Goal: Information Seeking & Learning: Learn about a topic

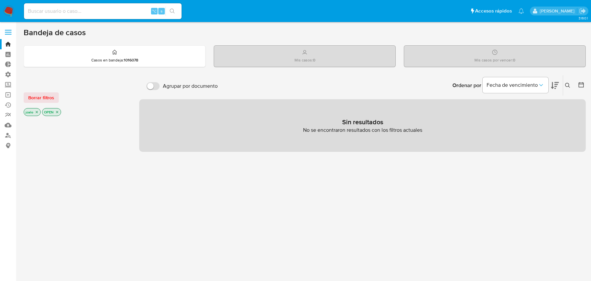
click at [37, 113] on icon "close-filter" at bounding box center [37, 112] width 4 height 4
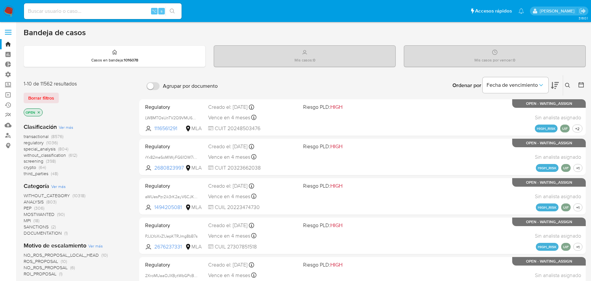
click at [37, 113] on icon "close-filter" at bounding box center [39, 112] width 4 height 4
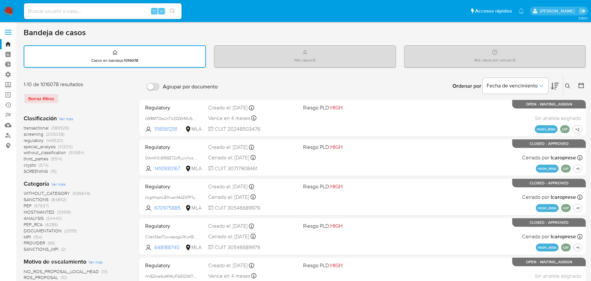
scroll to position [535, 0]
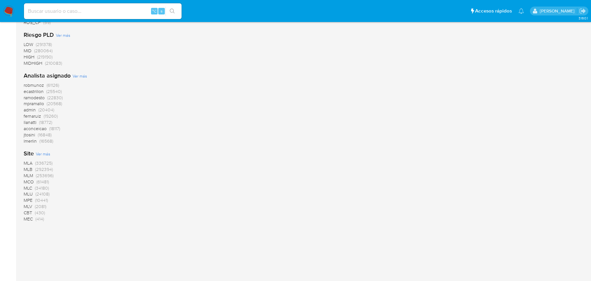
click at [28, 169] on span "MLB" at bounding box center [28, 169] width 9 height 7
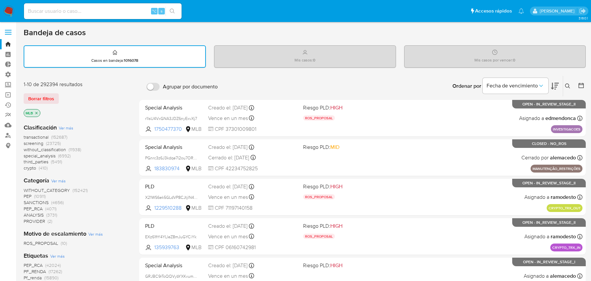
click at [42, 138] on span "transactional" at bounding box center [36, 137] width 25 height 7
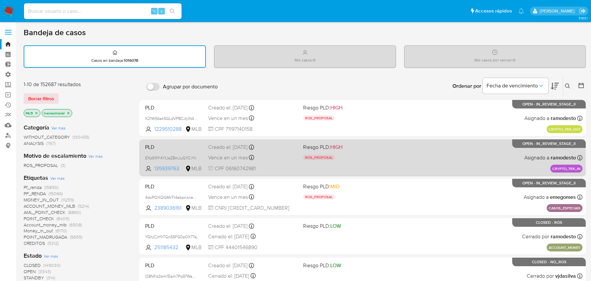
click at [292, 168] on span "CPF 06160742981" at bounding box center [253, 168] width 90 height 7
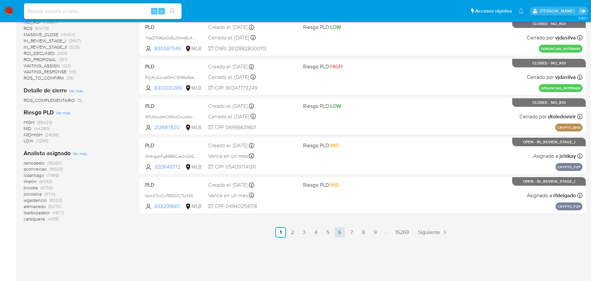
click at [335, 233] on link "6" at bounding box center [339, 232] width 11 height 11
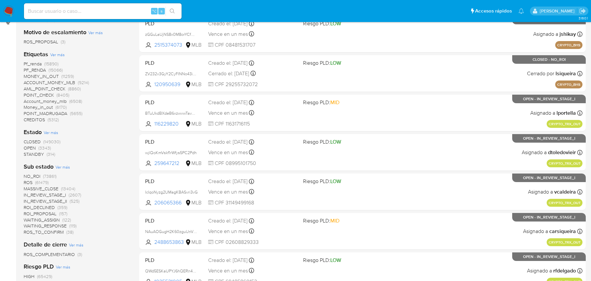
scroll to position [277, 0]
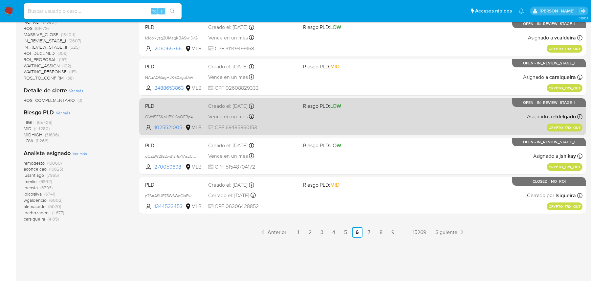
click at [350, 128] on div "PLD QWd5ESKaUPYJ6hQERn4bULv1 1025521005 MLB Riesgo PLD: LOW Creado el: 12/09/20…" at bounding box center [362, 116] width 440 height 33
click at [268, 114] on div "Vence en un mes Vence el 27/10/2025 20:46:10" at bounding box center [253, 116] width 90 height 9
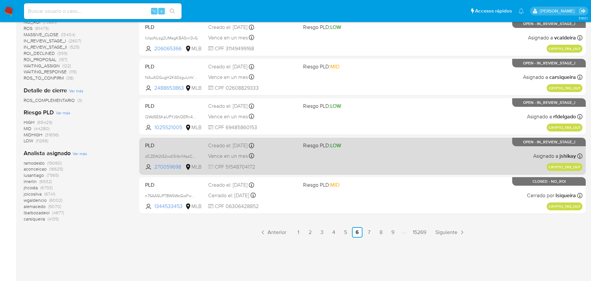
click at [274, 151] on div "Vence en un mes Vence el 27/10/2025 20:46:10" at bounding box center [253, 155] width 90 height 9
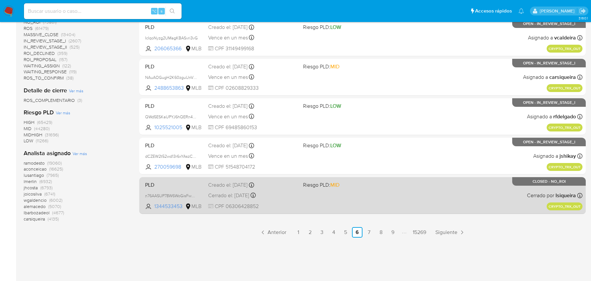
click at [276, 181] on div "Creado el: 12/09/2025 Creado el: 12/09/2025 20:46:09" at bounding box center [253, 184] width 90 height 7
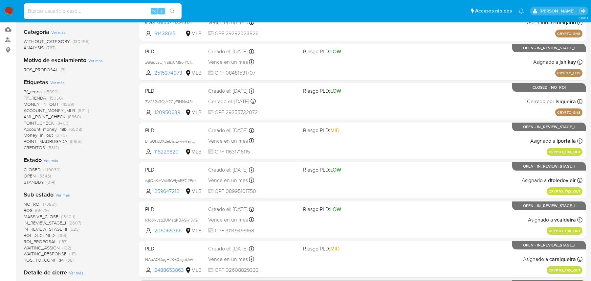
scroll to position [0, 0]
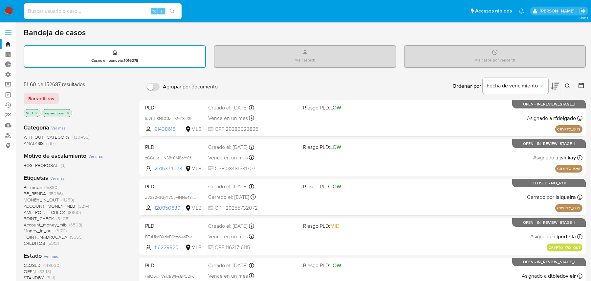
click at [71, 112] on div "MLB transactional" at bounding box center [76, 113] width 105 height 9
click at [67, 112] on icon "close-filter" at bounding box center [68, 113] width 4 height 4
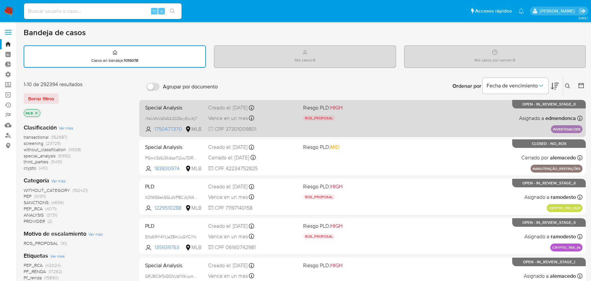
click at [279, 117] on div "Vence en un mes Vence el 06/11/2025 11:39:45" at bounding box center [253, 118] width 90 height 9
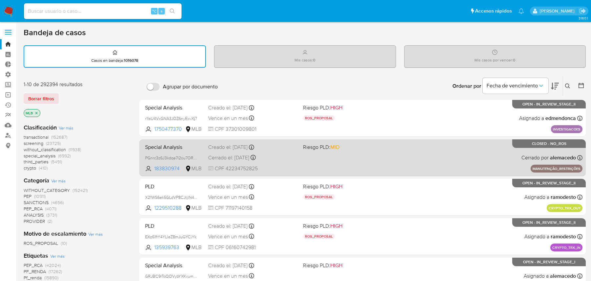
click at [289, 158] on div "Cerrado el: 22/09/2025 Cerrado el: 22/09/2025 09:56:39" at bounding box center [253, 157] width 90 height 7
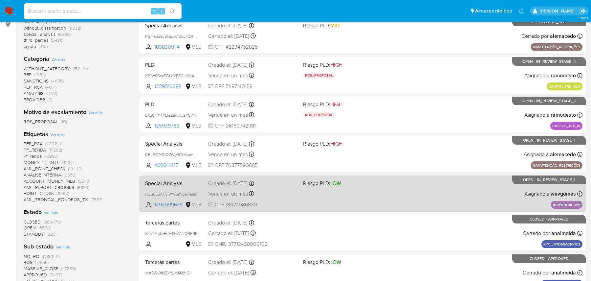
scroll to position [166, 0]
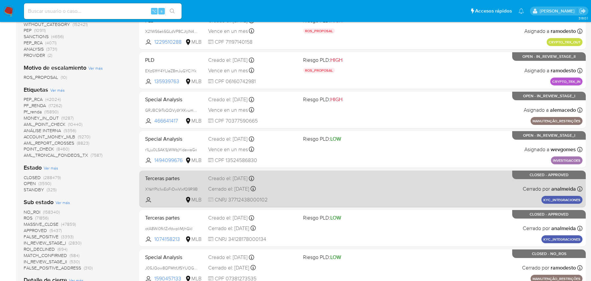
click at [321, 182] on div "Terceras partes XYaYPIc1wEoFrDwVlxfQ9R9B MLB Creado el: 19/09/2025 Creado el: 1…" at bounding box center [362, 188] width 440 height 33
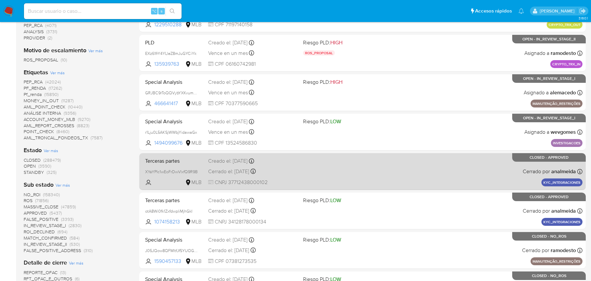
scroll to position [207, 0]
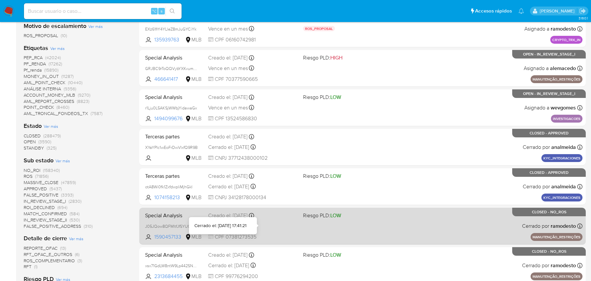
click at [282, 223] on div "Cerrado el: 18/09/2025 Cerrado el: 18/09/2025 17:41:21" at bounding box center [253, 225] width 90 height 7
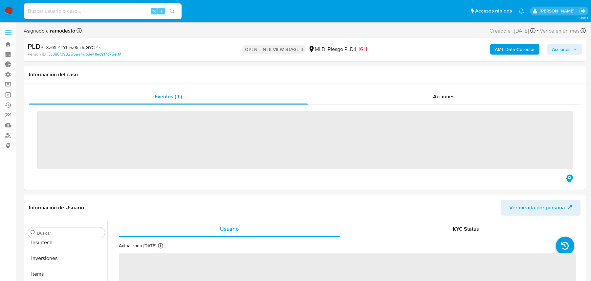
scroll to position [340, 0]
click at [503, 53] on b "AML Data Collector" at bounding box center [515, 49] width 40 height 11
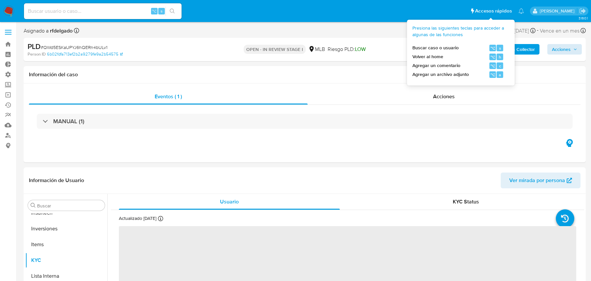
scroll to position [340, 0]
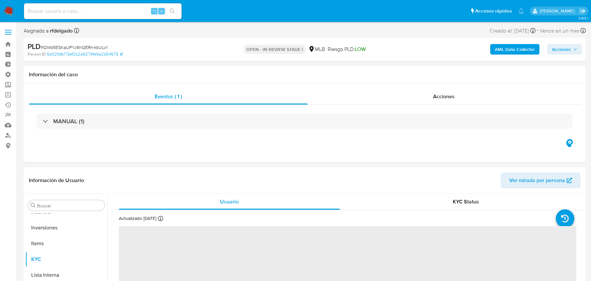
click at [523, 47] on b "AML Data Collector" at bounding box center [515, 49] width 40 height 11
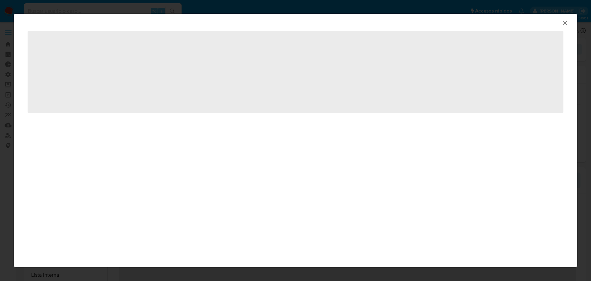
select select "10"
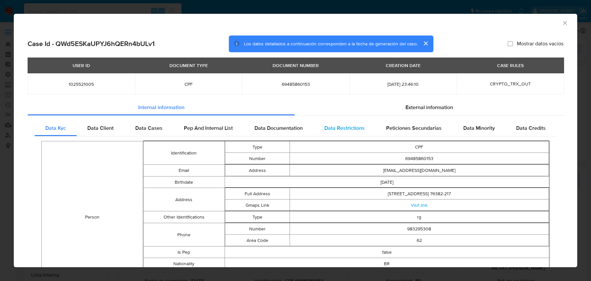
click at [342, 122] on div "Data Restrictions" at bounding box center [344, 128] width 62 height 16
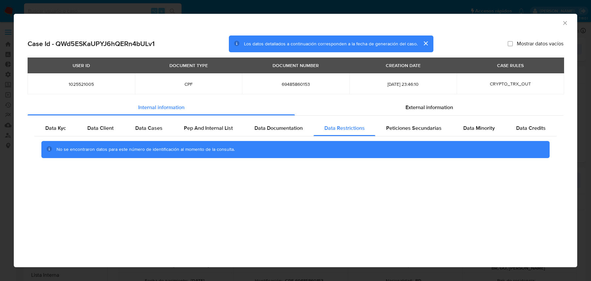
click at [554, 28] on div "AML Data Collector" at bounding box center [295, 22] width 563 height 16
click at [561, 24] on div "AML Data Collector" at bounding box center [289, 21] width 543 height 7
click at [563, 22] on icon "Cerrar ventana" at bounding box center [565, 23] width 7 height 7
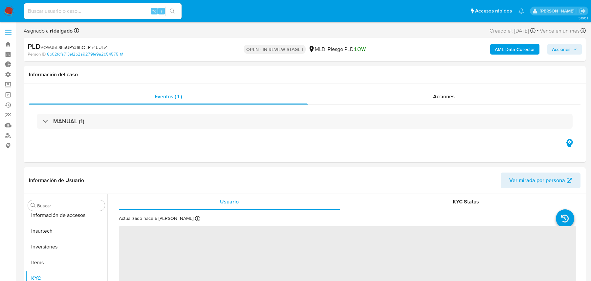
scroll to position [340, 0]
select select "10"
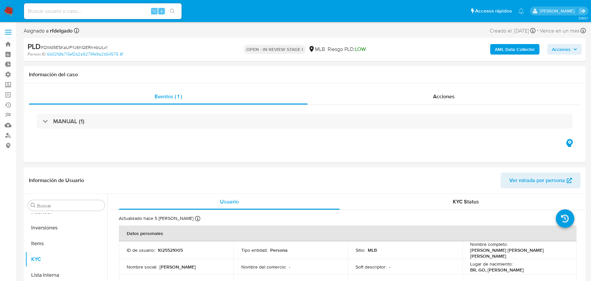
click at [472, 47] on b "AML Data Collector" at bounding box center [515, 49] width 40 height 11
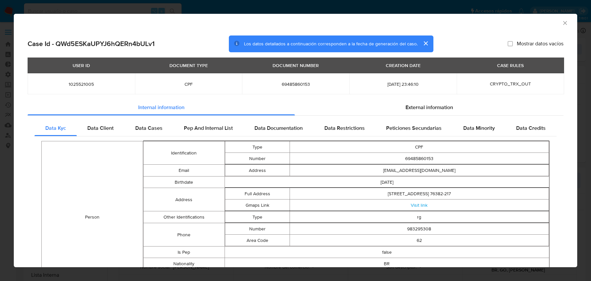
click at [350, 136] on div "Data Kyc Data Client Data Cases Pep And Internal List Data Documentation Data R…" at bounding box center [295, 254] width 522 height 269
click at [349, 131] on span "Data Restrictions" at bounding box center [344, 128] width 40 height 8
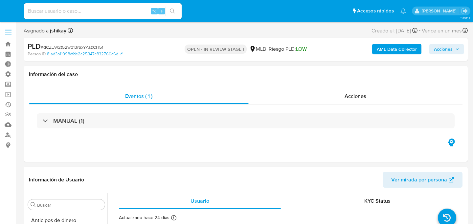
select select "10"
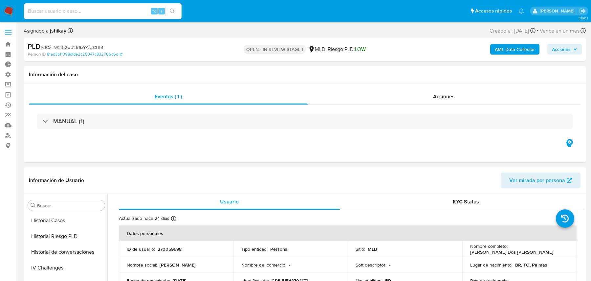
scroll to position [340, 0]
click at [472, 52] on b "AML Data Collector" at bounding box center [515, 49] width 40 height 11
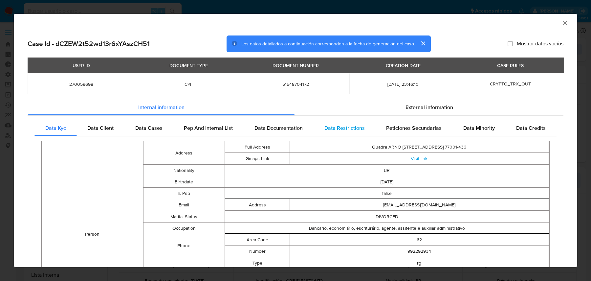
click at [354, 135] on div "Data Restrictions" at bounding box center [344, 128] width 62 height 16
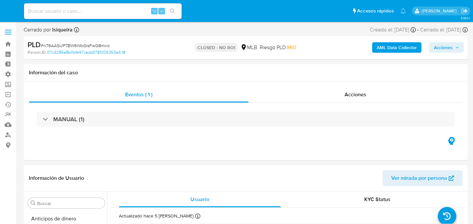
select select "10"
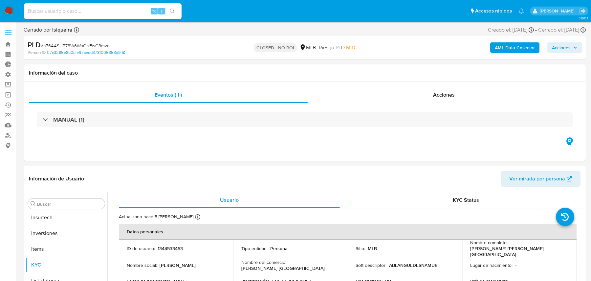
click at [472, 52] on b "AML Data Collector" at bounding box center [515, 47] width 40 height 11
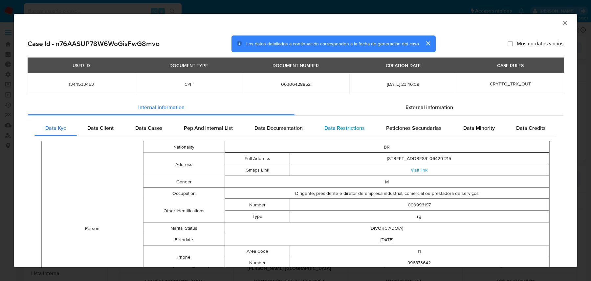
click at [354, 135] on div "Data Restrictions" at bounding box center [344, 128] width 62 height 16
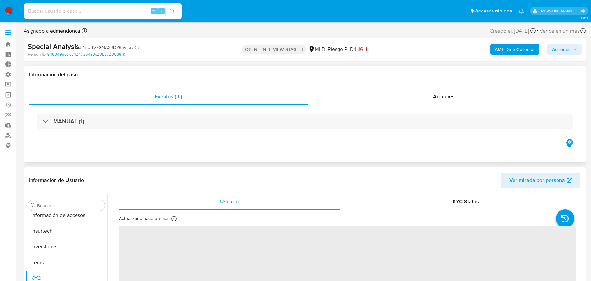
scroll to position [340, 0]
select select "10"
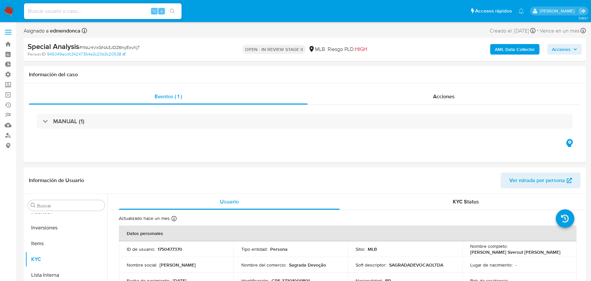
click at [502, 46] on b "AML Data Collector" at bounding box center [515, 49] width 40 height 11
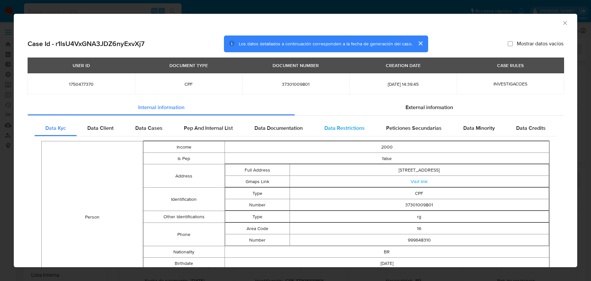
click at [347, 123] on div "Data Restrictions" at bounding box center [344, 128] width 62 height 16
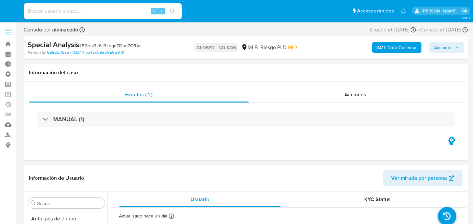
select select "10"
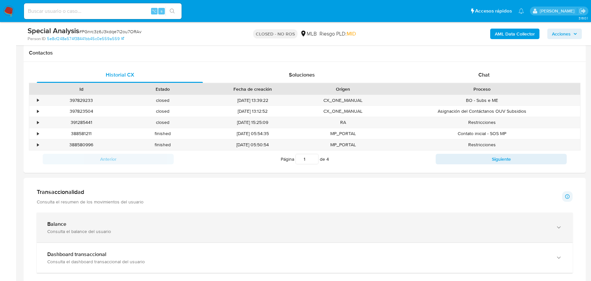
scroll to position [203, 0]
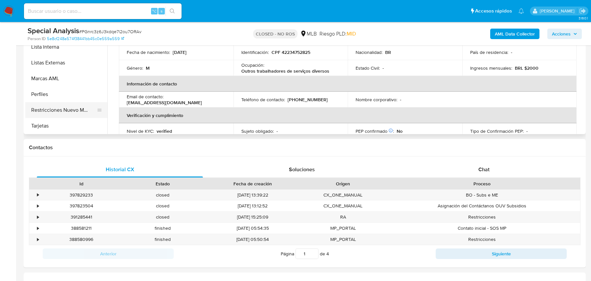
click at [66, 104] on button "Restricciones Nuevo Mundo" at bounding box center [63, 110] width 77 height 16
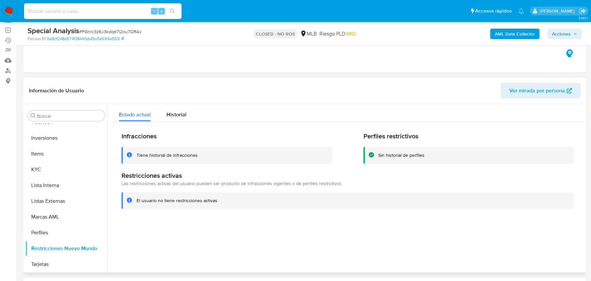
scroll to position [12, 0]
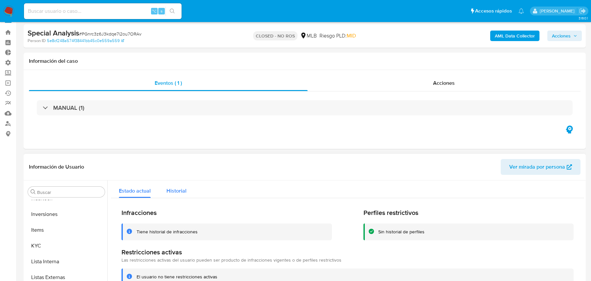
click at [171, 187] on span "Historial" at bounding box center [176, 191] width 20 height 8
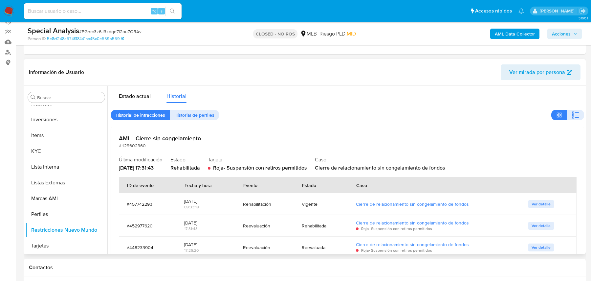
scroll to position [22, 0]
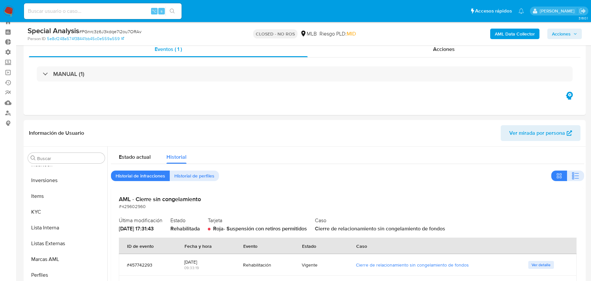
click at [472, 34] on b "AML Data Collector" at bounding box center [515, 34] width 40 height 11
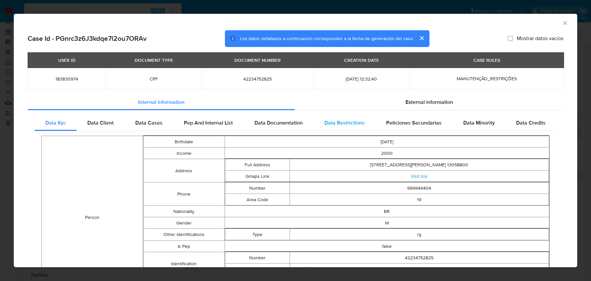
click at [333, 129] on div "Data Restrictions" at bounding box center [344, 123] width 62 height 16
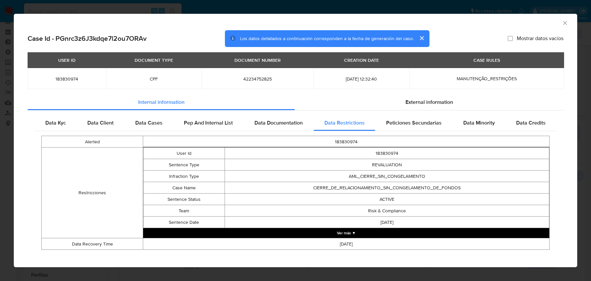
scroll to position [5, 0]
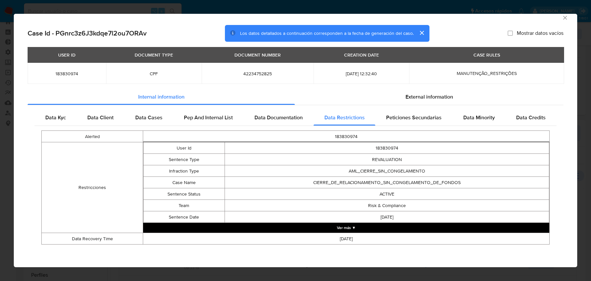
click at [291, 221] on td "2025-08-30" at bounding box center [386, 216] width 325 height 11
click at [287, 224] on button "Ver más ▼" at bounding box center [346, 228] width 406 height 10
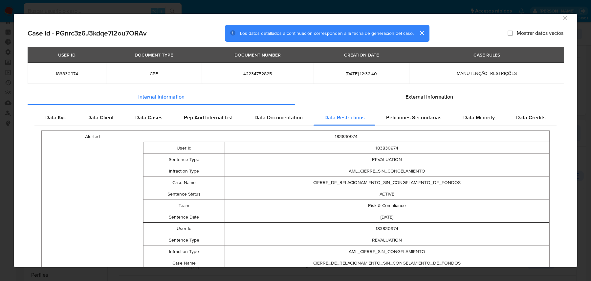
click at [310, 202] on td "Risk & Compliance" at bounding box center [386, 205] width 325 height 11
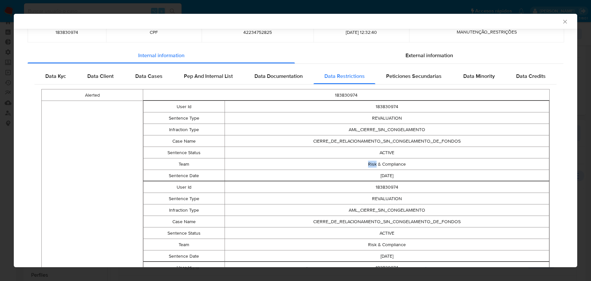
scroll to position [43, 0]
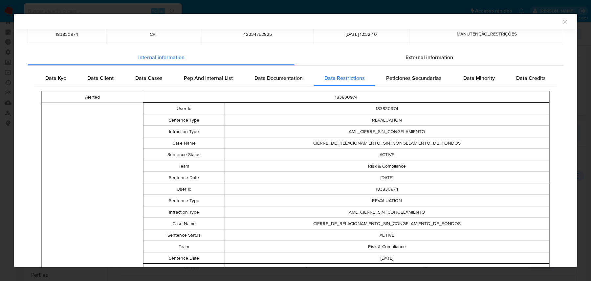
click at [393, 118] on td "REVALUATION" at bounding box center [386, 119] width 325 height 11
click at [385, 154] on td "ACTIVE" at bounding box center [386, 154] width 325 height 11
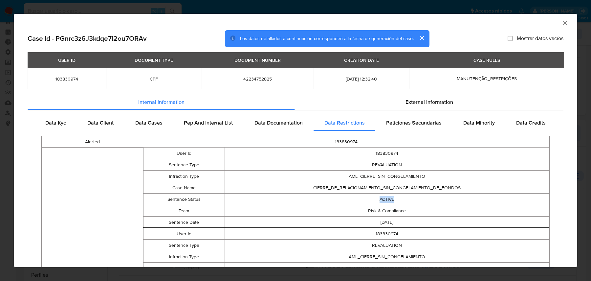
click at [384, 198] on td "ACTIVE" at bounding box center [386, 198] width 325 height 11
click at [386, 154] on td "183830974" at bounding box center [386, 152] width 325 height 11
click at [388, 166] on td "REVALUATION" at bounding box center [386, 164] width 325 height 11
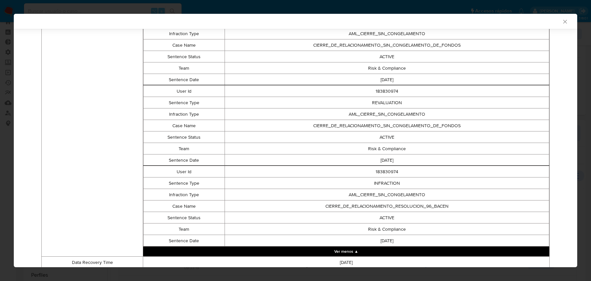
scroll to position [406, 0]
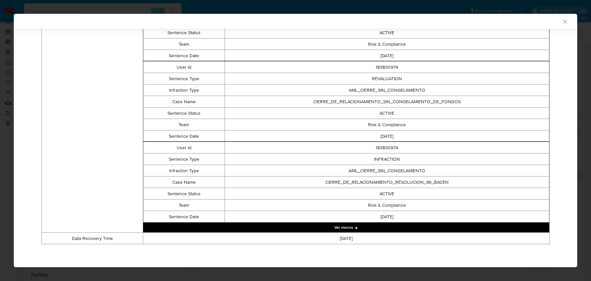
click at [373, 149] on td "183830974" at bounding box center [386, 147] width 325 height 11
click at [381, 163] on td "INFRACTION" at bounding box center [386, 158] width 325 height 11
click at [383, 180] on td "CIERRE_DE_RELACIONAMIENTO_RESOLUCION_96_BACEN" at bounding box center [386, 181] width 325 height 11
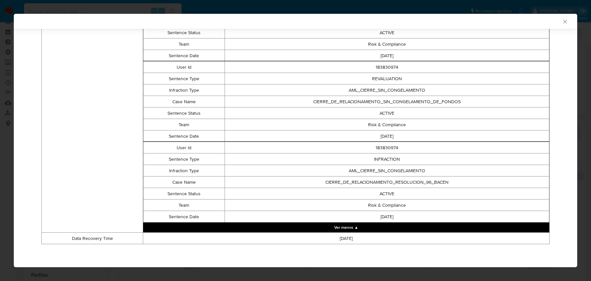
click at [383, 180] on td "CIERRE_DE_RELACIONAMIENTO_RESOLUCION_96_BACEN" at bounding box center [386, 181] width 325 height 11
click at [384, 155] on td "INFRACTION" at bounding box center [386, 158] width 325 height 11
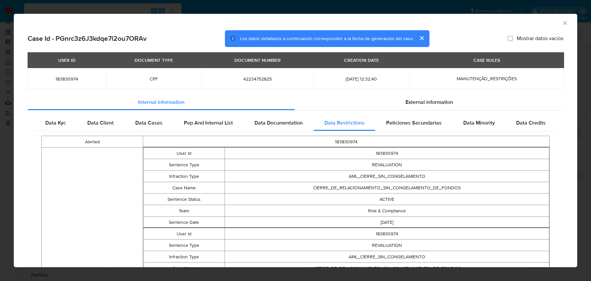
click at [472, 21] on icon "Cerrar ventana" at bounding box center [565, 23] width 7 height 7
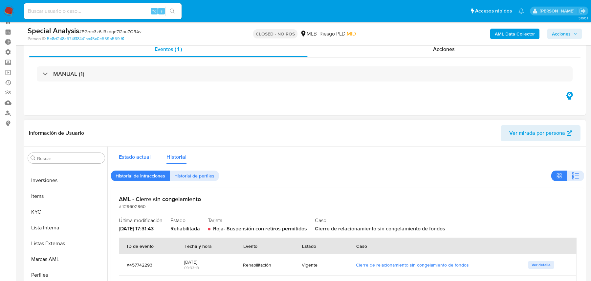
click at [142, 162] on div "Estado actual" at bounding box center [135, 154] width 32 height 17
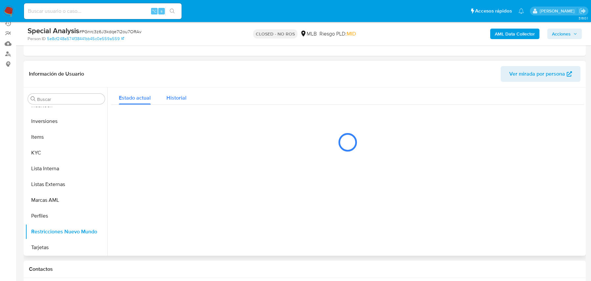
scroll to position [90, 0]
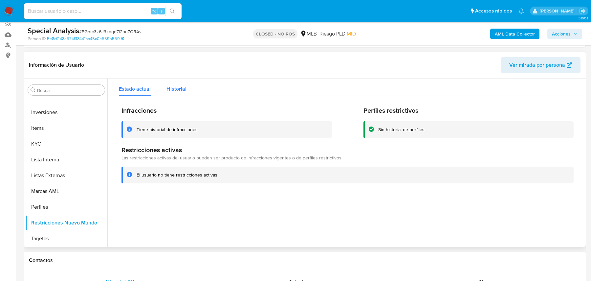
click at [180, 91] on span "Historial" at bounding box center [176, 89] width 20 height 8
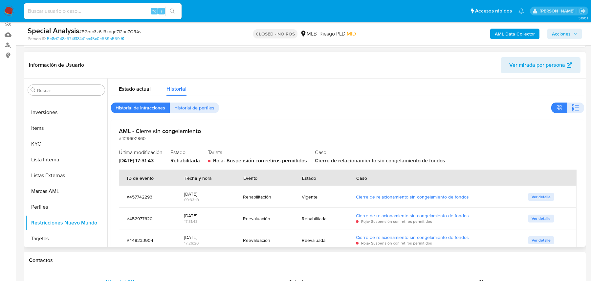
click at [224, 188] on div "22/09/2025 09:33:19" at bounding box center [205, 197] width 43 height 22
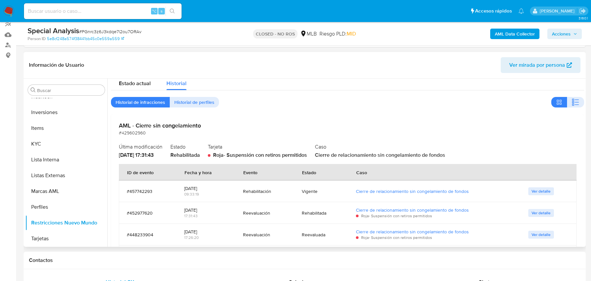
scroll to position [7, 0]
click at [205, 184] on div "22/09/2025" at bounding box center [205, 187] width 43 height 6
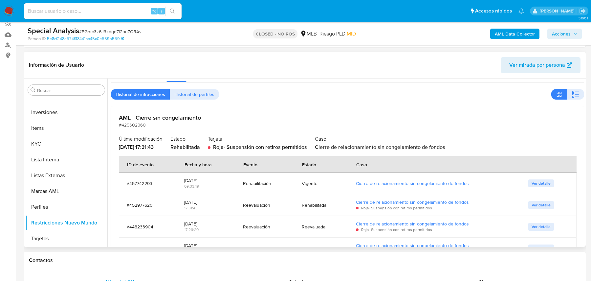
click at [205, 184] on div "09:33:19" at bounding box center [205, 186] width 43 height 6
click at [321, 172] on td "Vigente" at bounding box center [321, 183] width 54 height 22
click at [312, 182] on div "Vigente" at bounding box center [321, 183] width 38 height 6
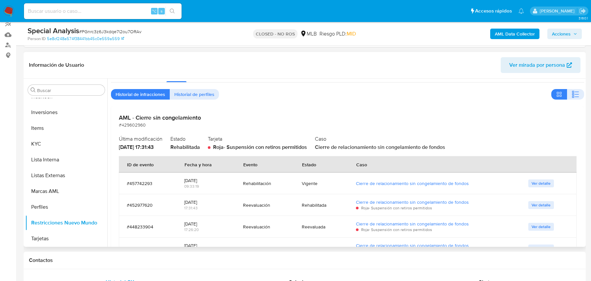
click at [264, 178] on div "Rehabilitación" at bounding box center [264, 183] width 43 height 16
click at [224, 179] on div "22/09/2025" at bounding box center [205, 180] width 43 height 6
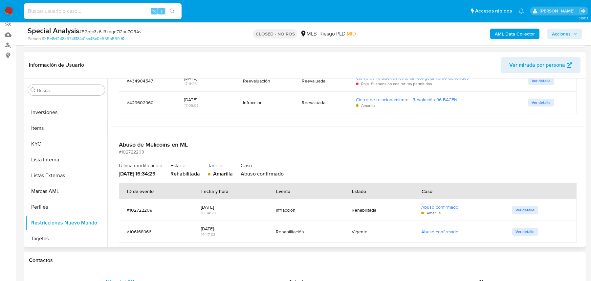
scroll to position [271, 0]
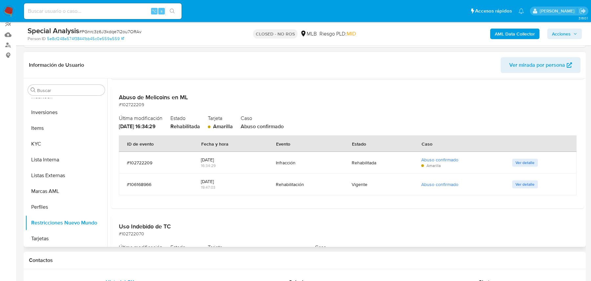
click at [227, 161] on div "01/06/2022" at bounding box center [230, 160] width 59 height 6
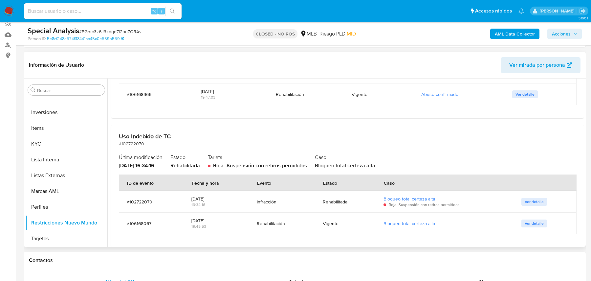
scroll to position [364, 0]
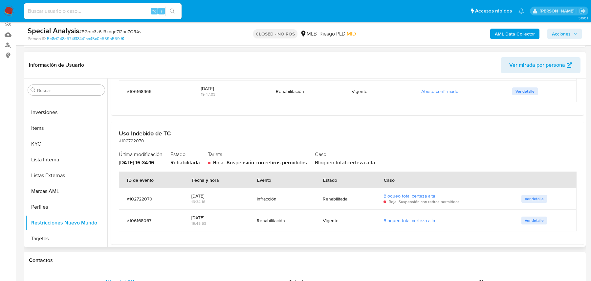
click at [277, 201] on div "Infracción" at bounding box center [282, 199] width 50 height 16
click at [265, 196] on div "Infracción" at bounding box center [282, 199] width 50 height 6
click at [257, 167] on div "Uso Indebido de TC #102722070 Última modificación 01/06/2022 - 16:34:16 Estado …" at bounding box center [347, 183] width 473 height 122
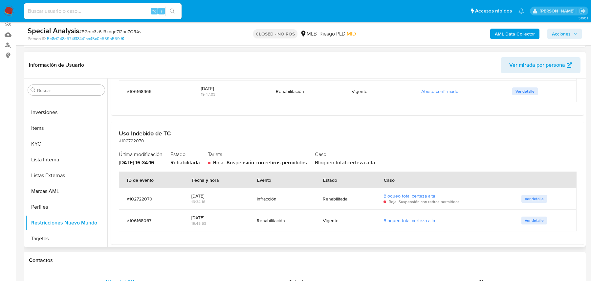
click at [257, 167] on div "Uso Indebido de TC #102722070 Última modificación 01/06/2022 - 16:34:16 Estado …" at bounding box center [347, 183] width 473 height 122
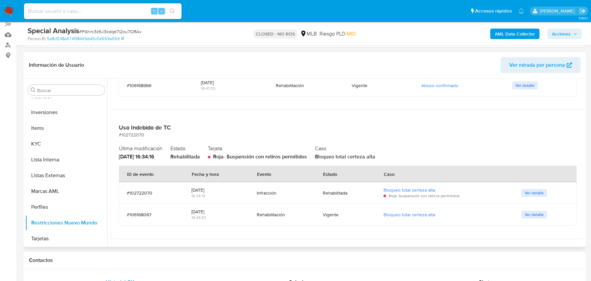
click at [260, 194] on div "Infracción" at bounding box center [282, 193] width 50 height 6
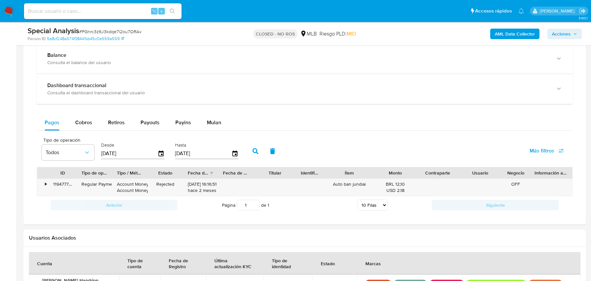
scroll to position [504, 0]
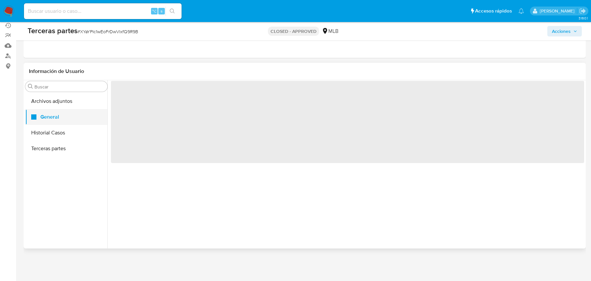
scroll to position [79, 0]
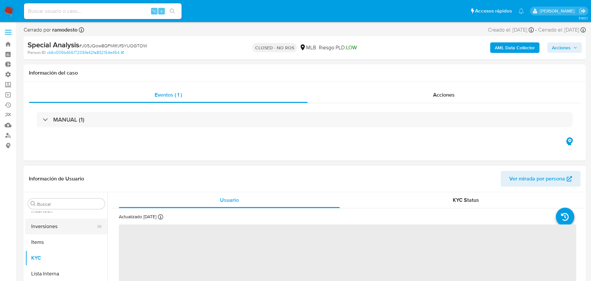
scroll to position [340, 0]
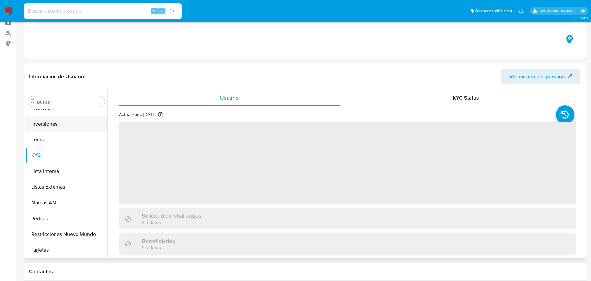
select select "10"
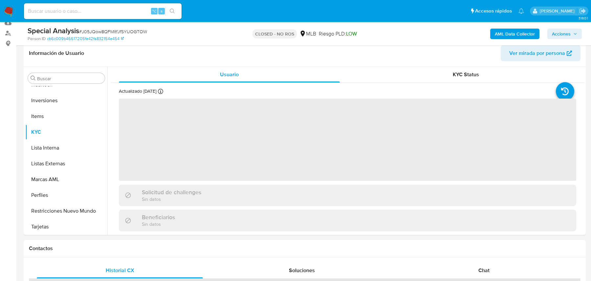
scroll to position [132, 0]
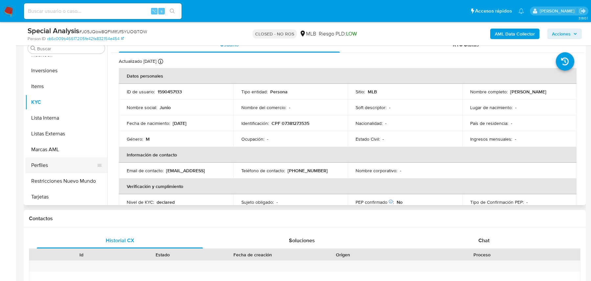
click at [80, 170] on button "Perfiles" at bounding box center [63, 165] width 77 height 16
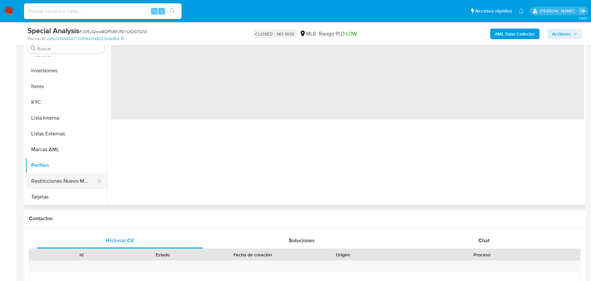
click at [72, 183] on button "Restricciones Nuevo Mundo" at bounding box center [63, 181] width 77 height 16
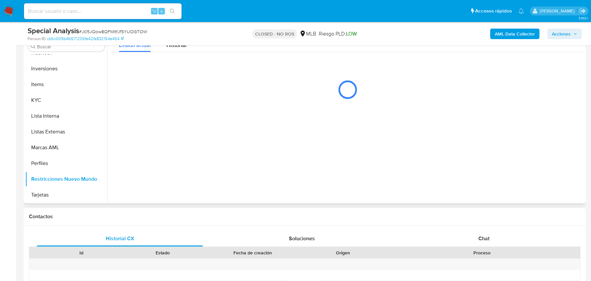
scroll to position [46, 0]
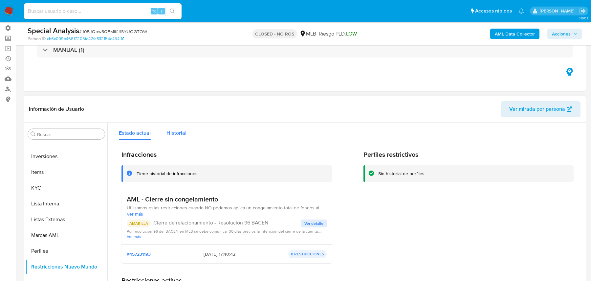
click at [175, 135] on span "Historial" at bounding box center [176, 133] width 20 height 8
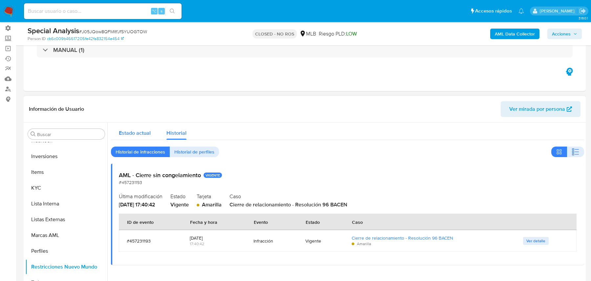
click at [140, 130] on span "Estado actual" at bounding box center [135, 133] width 32 height 8
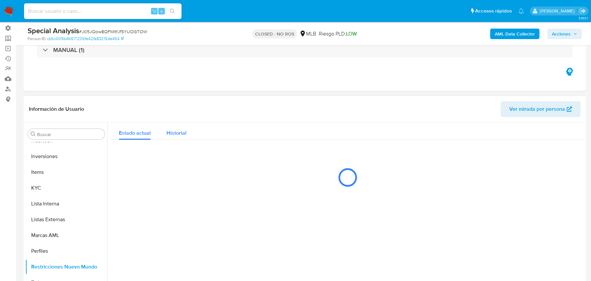
click at [176, 133] on span "Historial" at bounding box center [176, 133] width 20 height 8
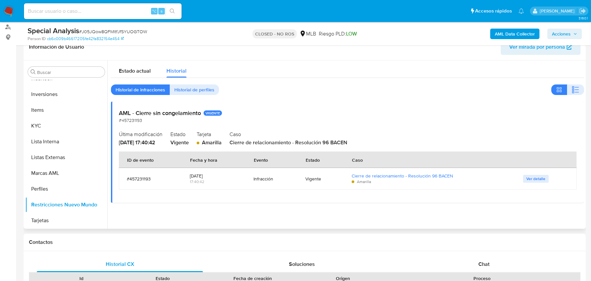
scroll to position [73, 0]
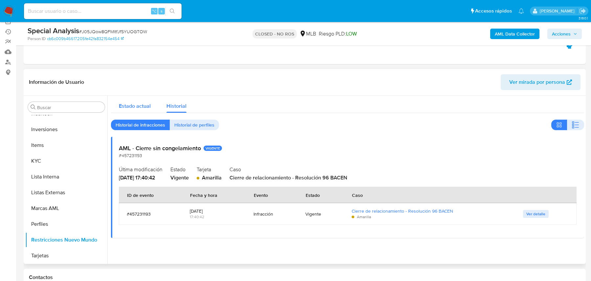
click at [137, 104] on span "Estado actual" at bounding box center [135, 106] width 32 height 8
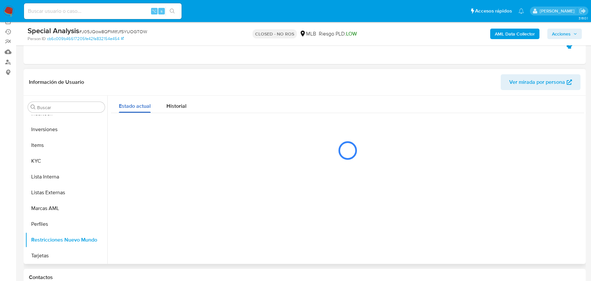
scroll to position [0, 0]
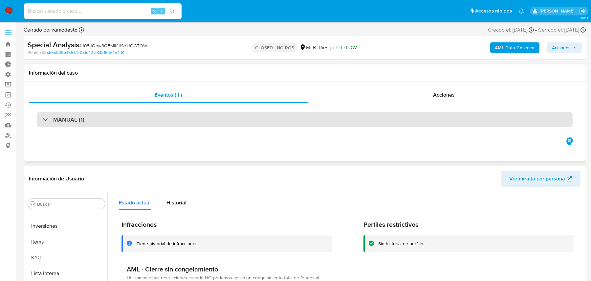
click at [86, 118] on div "MANUAL (1)" at bounding box center [305, 119] width 536 height 15
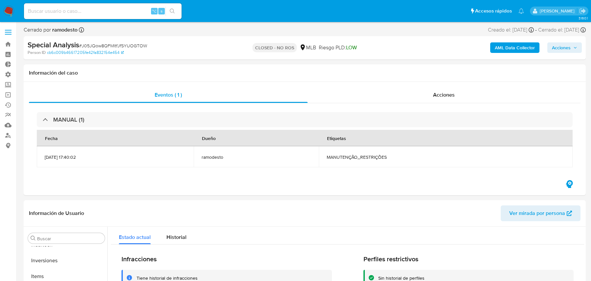
click at [143, 43] on span "# J05JQow8QFMltfJfSYUOGTOW" at bounding box center [113, 45] width 68 height 7
copy span "J05JQow8QFMltfJfSYUOGTOW"
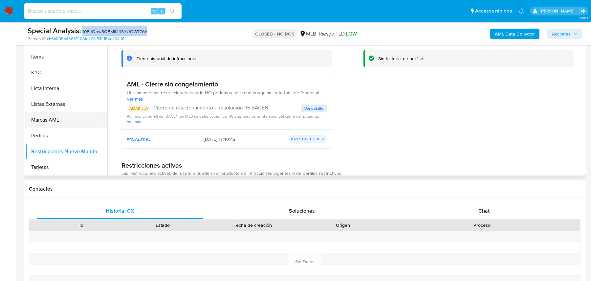
scroll to position [333, 0]
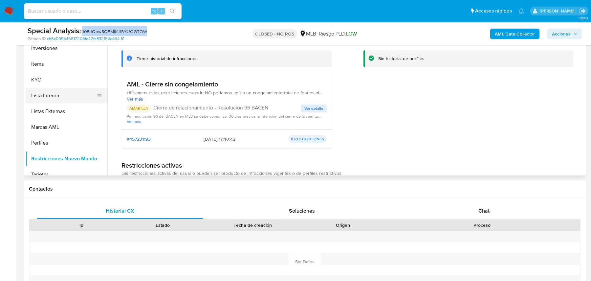
click at [47, 88] on button "Lista Interna" at bounding box center [63, 96] width 77 height 16
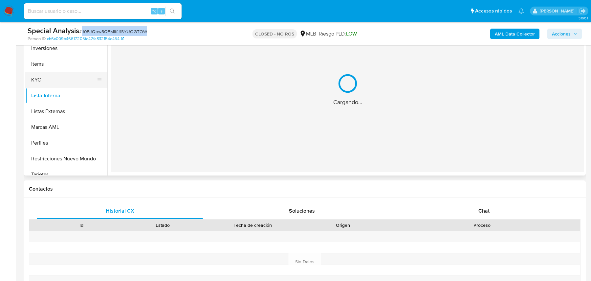
click at [47, 79] on button "KYC" at bounding box center [63, 80] width 77 height 16
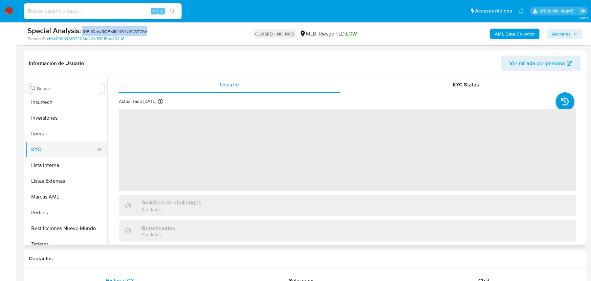
scroll to position [126, 0]
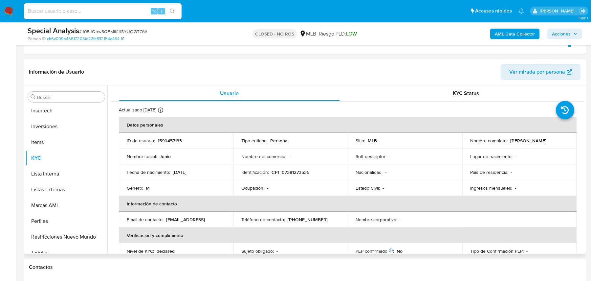
click at [169, 138] on p "1590457133" at bounding box center [170, 141] width 24 height 6
click at [165, 139] on p "1590457133" at bounding box center [170, 141] width 24 height 6
copy p "1590457133"
click at [294, 171] on p "CPF 07381273535" at bounding box center [290, 172] width 38 height 6
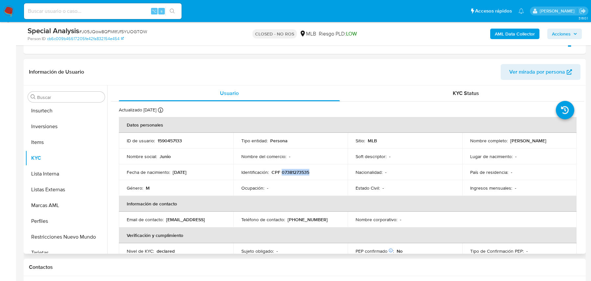
click at [294, 171] on p "CPF 07381273535" at bounding box center [290, 172] width 38 height 6
copy p "07381273535"
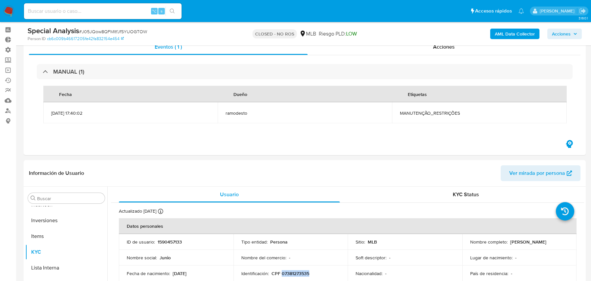
scroll to position [0, 0]
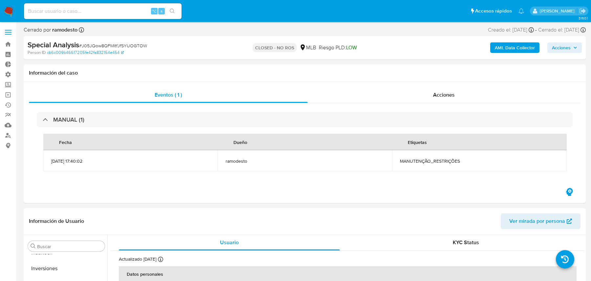
click at [537, 223] on span "Ver mirada por persona" at bounding box center [537, 221] width 56 height 16
click at [507, 46] on b "AML Data Collector" at bounding box center [515, 47] width 40 height 11
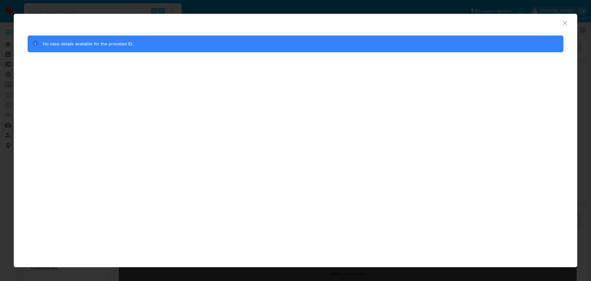
click at [566, 22] on icon "Cerrar ventana" at bounding box center [565, 23] width 7 height 7
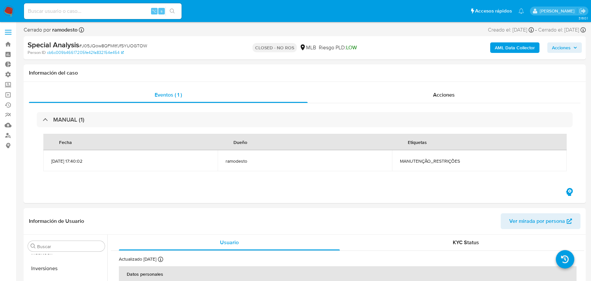
click at [502, 45] on b "AML Data Collector" at bounding box center [515, 47] width 40 height 11
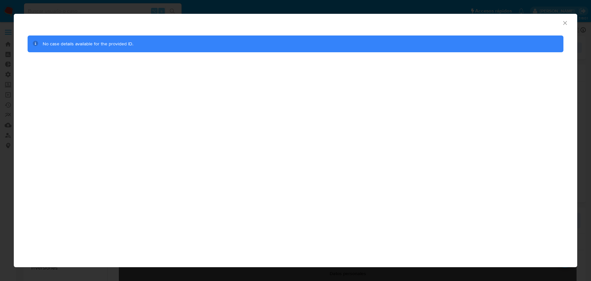
click at [6, 45] on div "AML Data Collector No case details available for the provided ID." at bounding box center [295, 140] width 591 height 281
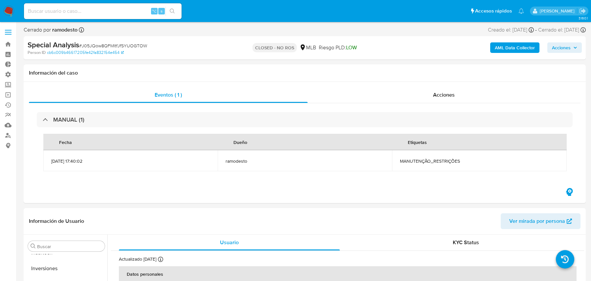
click at [501, 47] on b "AML Data Collector" at bounding box center [515, 47] width 40 height 11
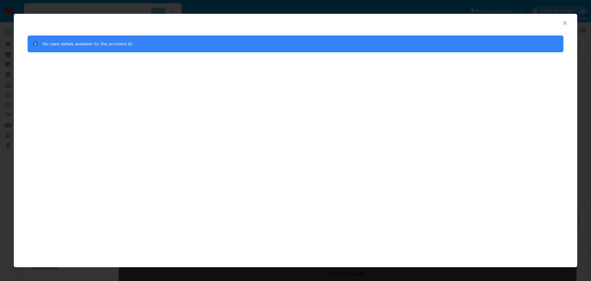
click at [565, 25] on icon "Cerrar ventana" at bounding box center [565, 23] width 7 height 7
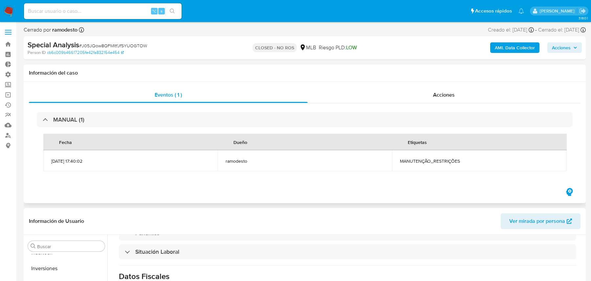
click at [223, 161] on td "ramodesto" at bounding box center [305, 160] width 174 height 21
click at [177, 160] on span "18/09/2025 17:40:02" at bounding box center [130, 161] width 159 height 6
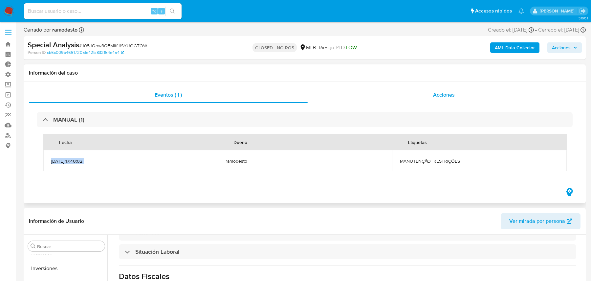
click at [337, 100] on div "Acciones" at bounding box center [444, 95] width 273 height 16
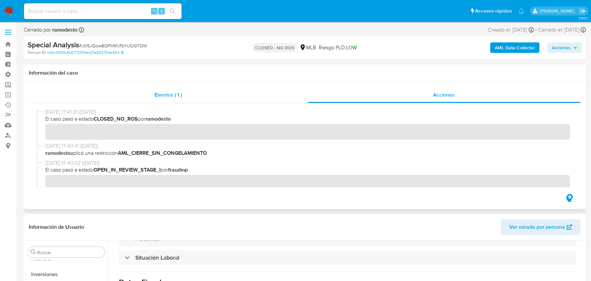
click at [228, 96] on div "Eventos ( 1 )" at bounding box center [168, 95] width 279 height 16
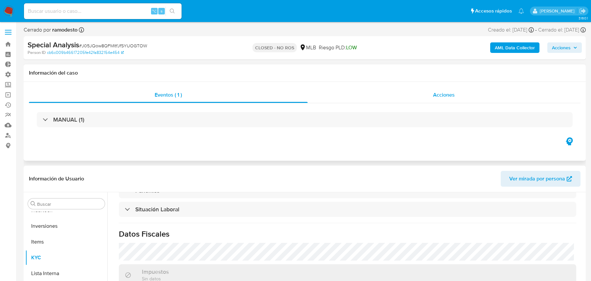
click at [364, 94] on div "Acciones" at bounding box center [444, 95] width 273 height 16
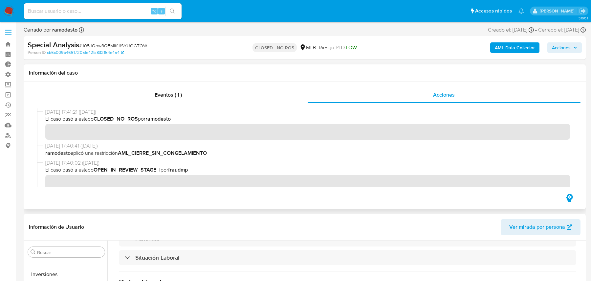
scroll to position [23, 0]
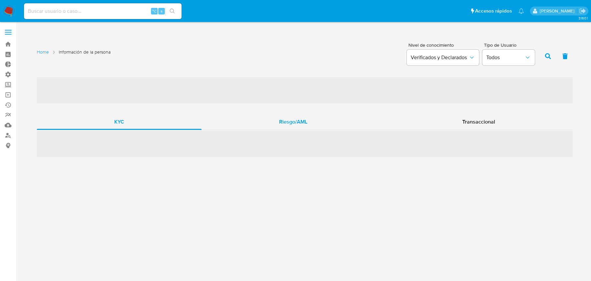
click at [315, 118] on div "Riesgo/AML" at bounding box center [293, 122] width 183 height 16
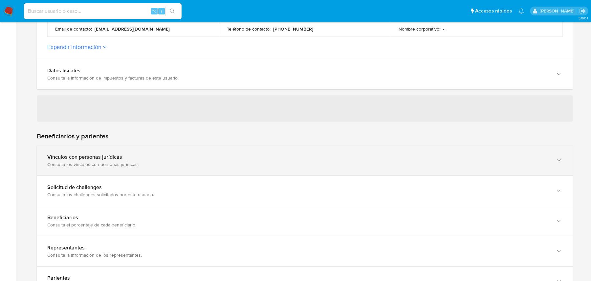
scroll to position [238, 0]
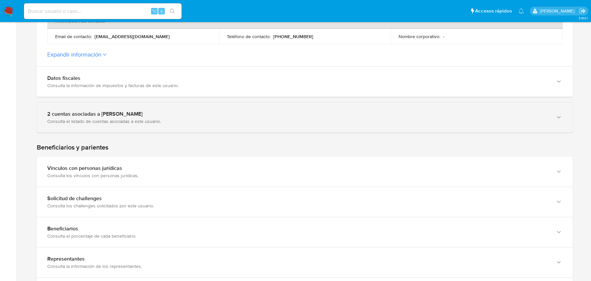
click at [236, 111] on div "2 cuentas asociadas a [PERSON_NAME]" at bounding box center [297, 114] width 501 height 7
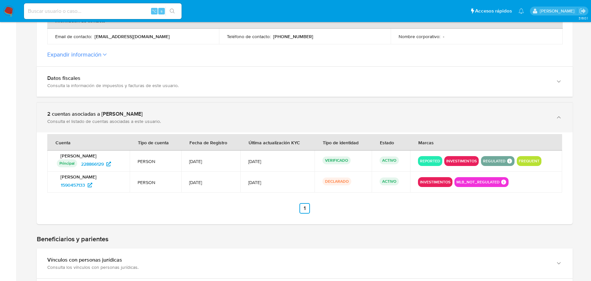
click at [236, 111] on div "2 cuentas asociadas a [PERSON_NAME]" at bounding box center [297, 114] width 501 height 7
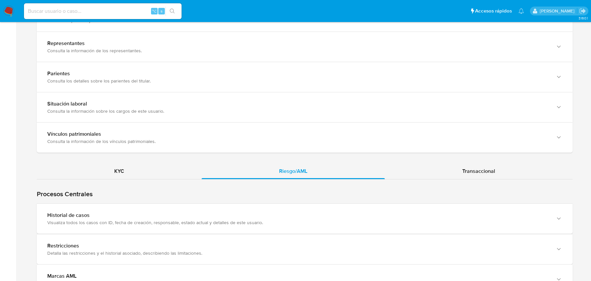
scroll to position [513, 0]
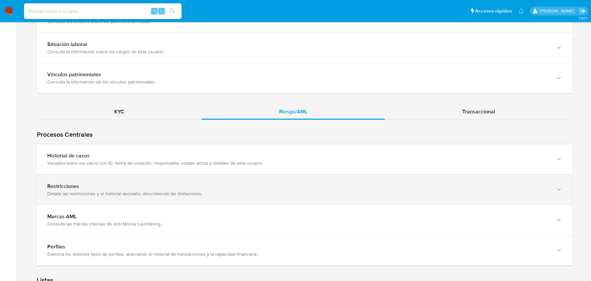
click at [120, 175] on div "Restricciones Detalla las restricciones y el historial asociado, describiendo l…" at bounding box center [305, 190] width 536 height 30
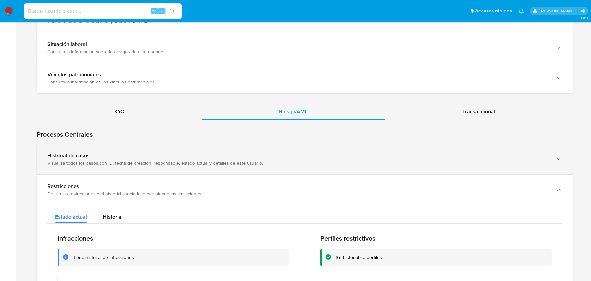
click at [124, 160] on div "Visualiza todos los casos con ID, fecha de creación, responsable, estado actual…" at bounding box center [297, 163] width 501 height 6
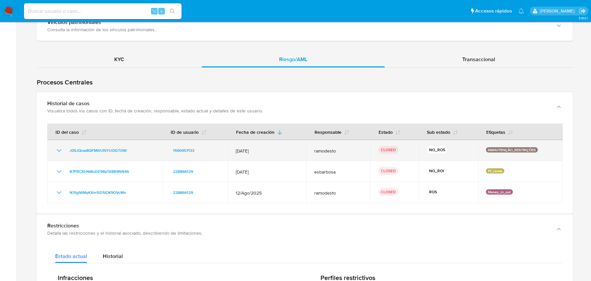
scroll to position [566, 0]
